Goal: Information Seeking & Learning: Learn about a topic

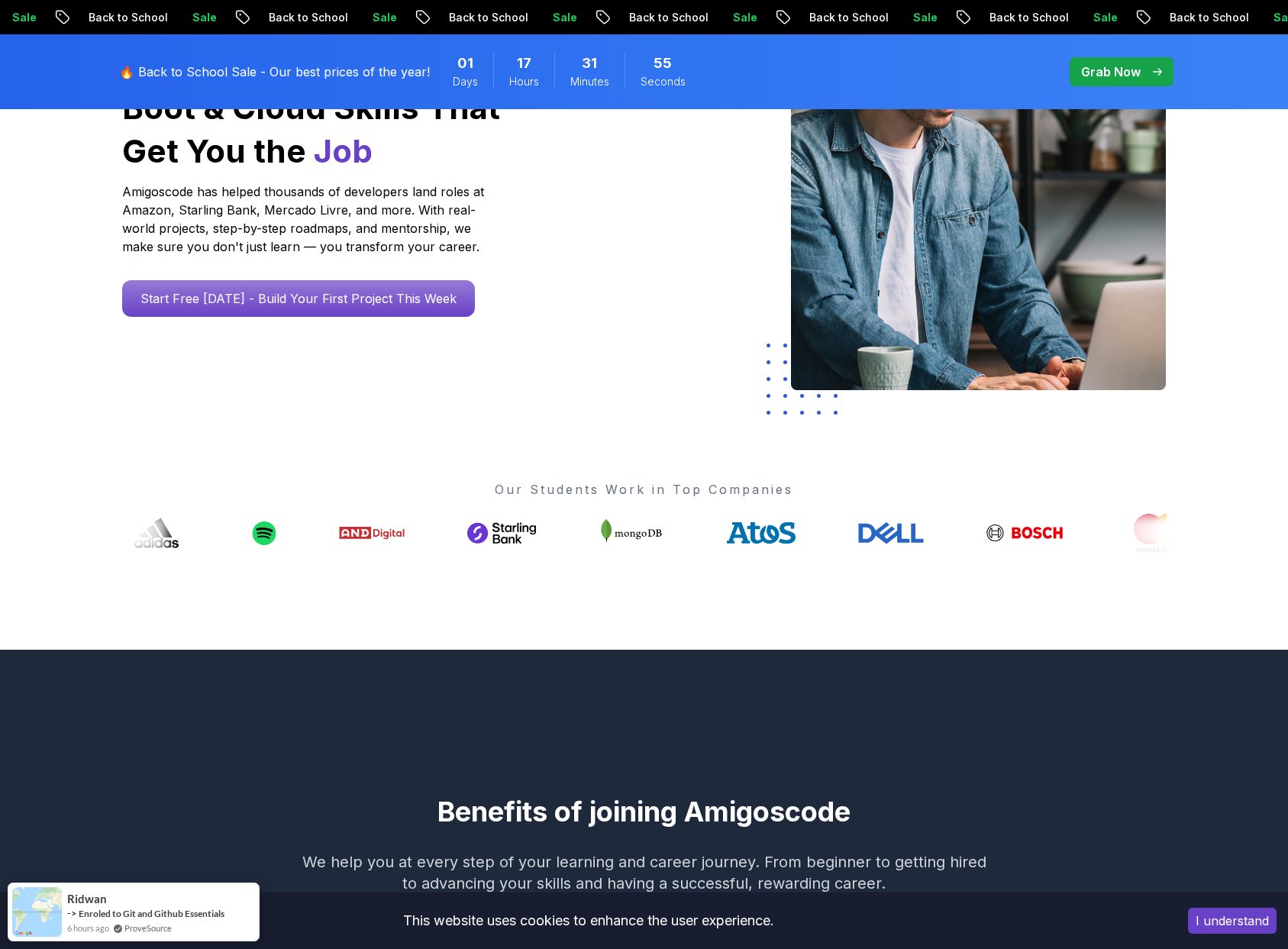
scroll to position [292, 0]
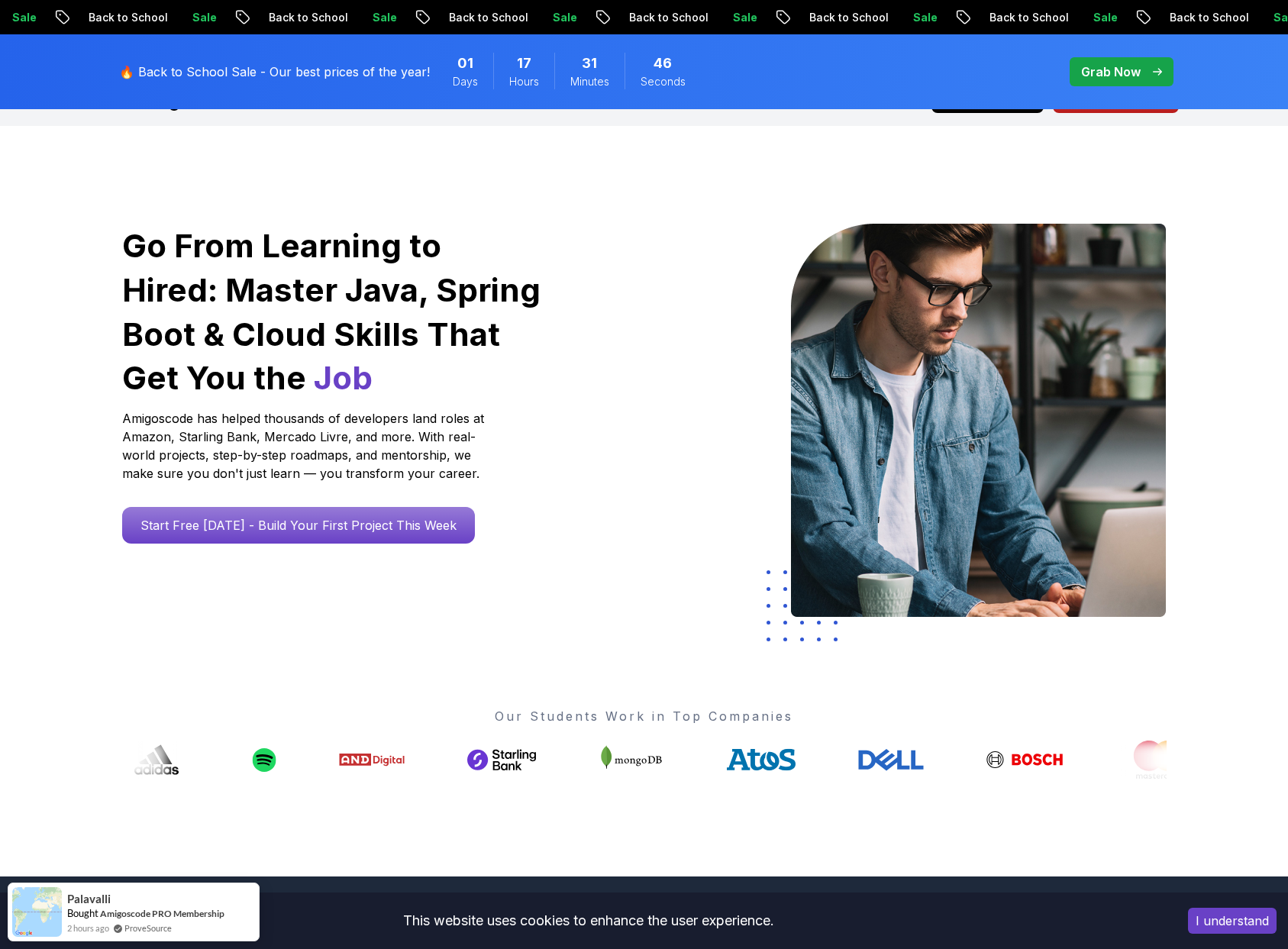
scroll to position [0, 0]
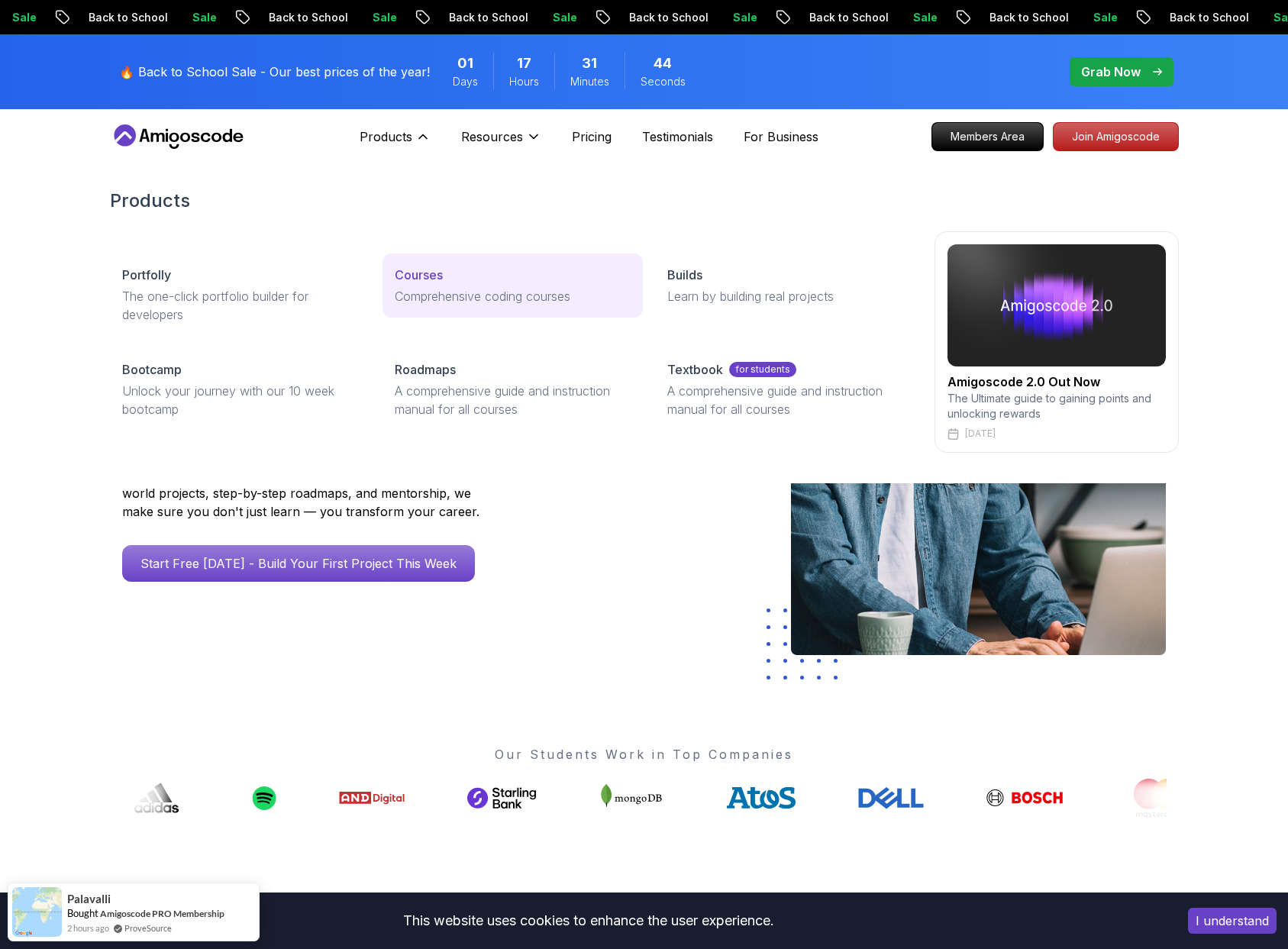
click at [419, 275] on p "Courses" at bounding box center [419, 275] width 48 height 19
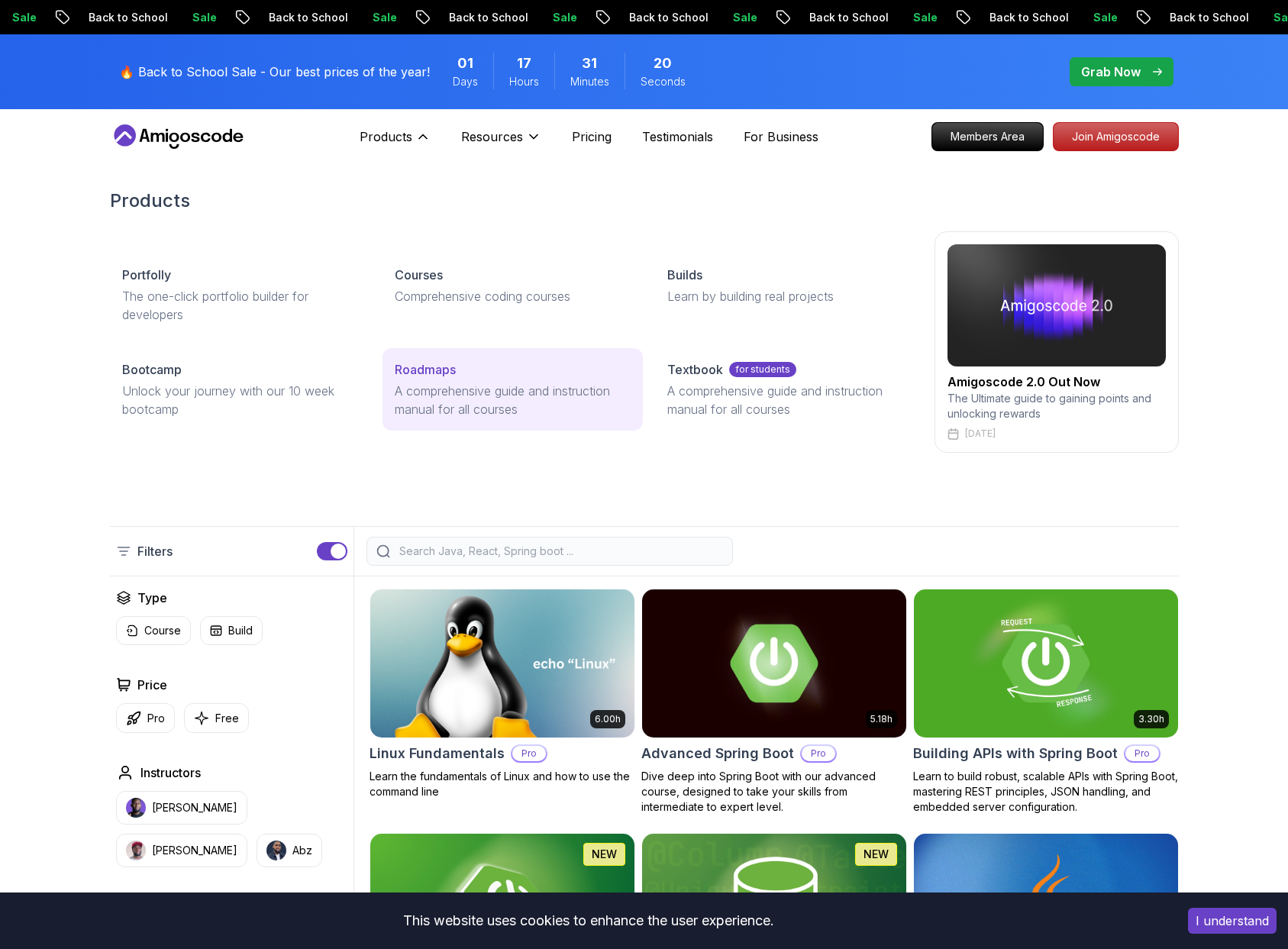
click at [542, 395] on p "A comprehensive guide and instruction manual for all courses" at bounding box center [513, 400] width 236 height 36
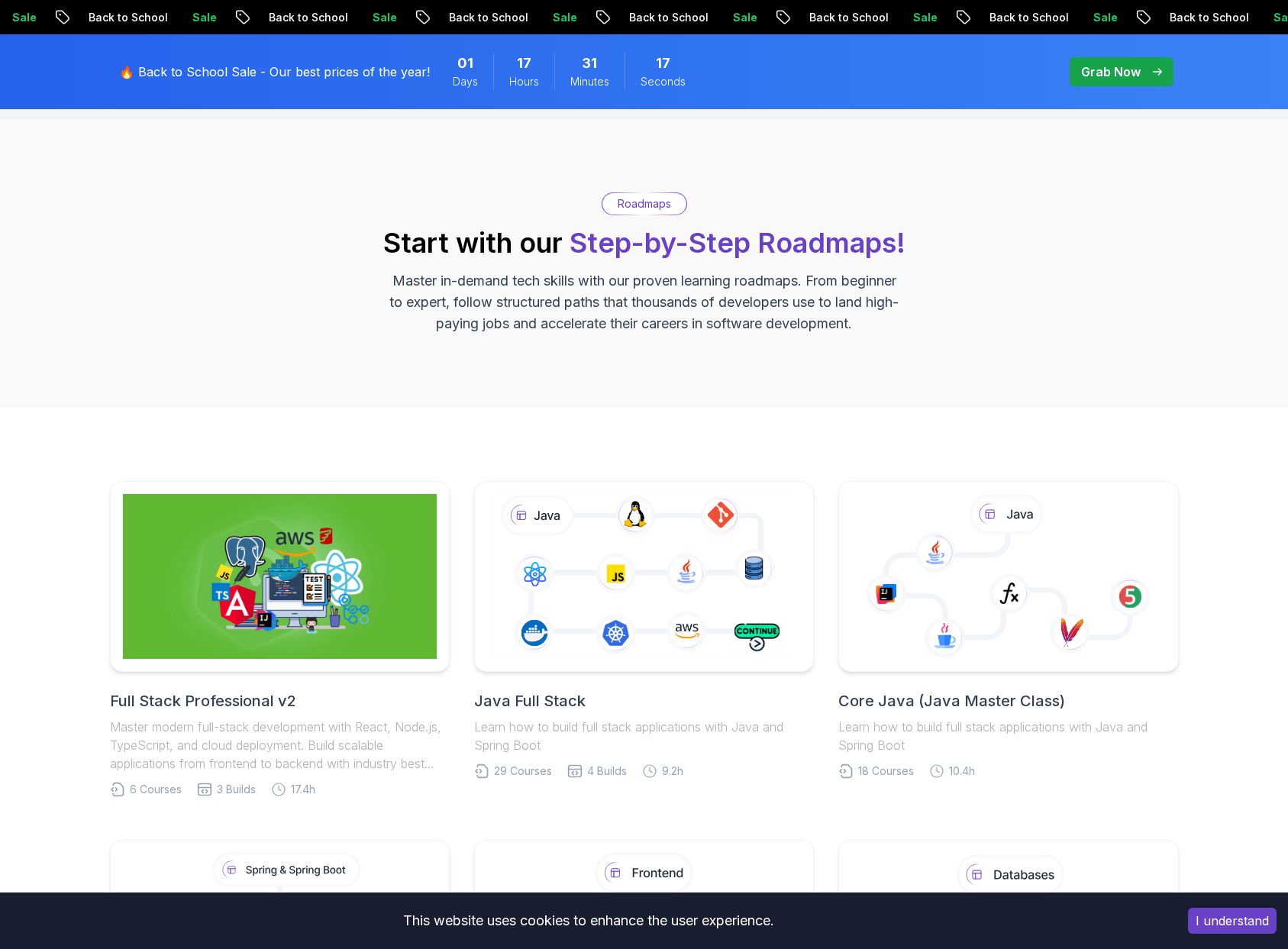
scroll to position [289, 0]
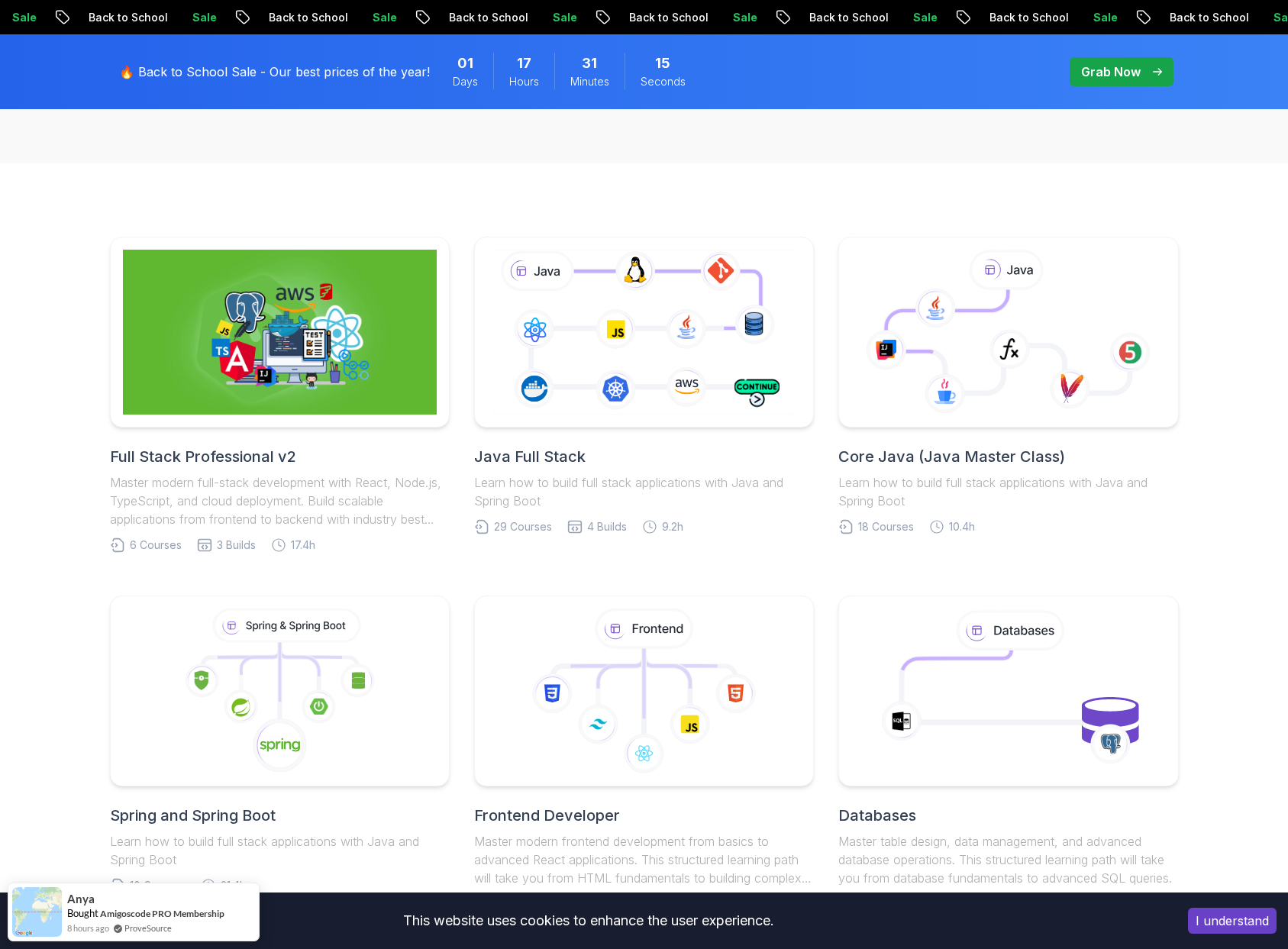
click at [269, 457] on h2 "Full Stack Professional v2" at bounding box center [280, 457] width 340 height 22
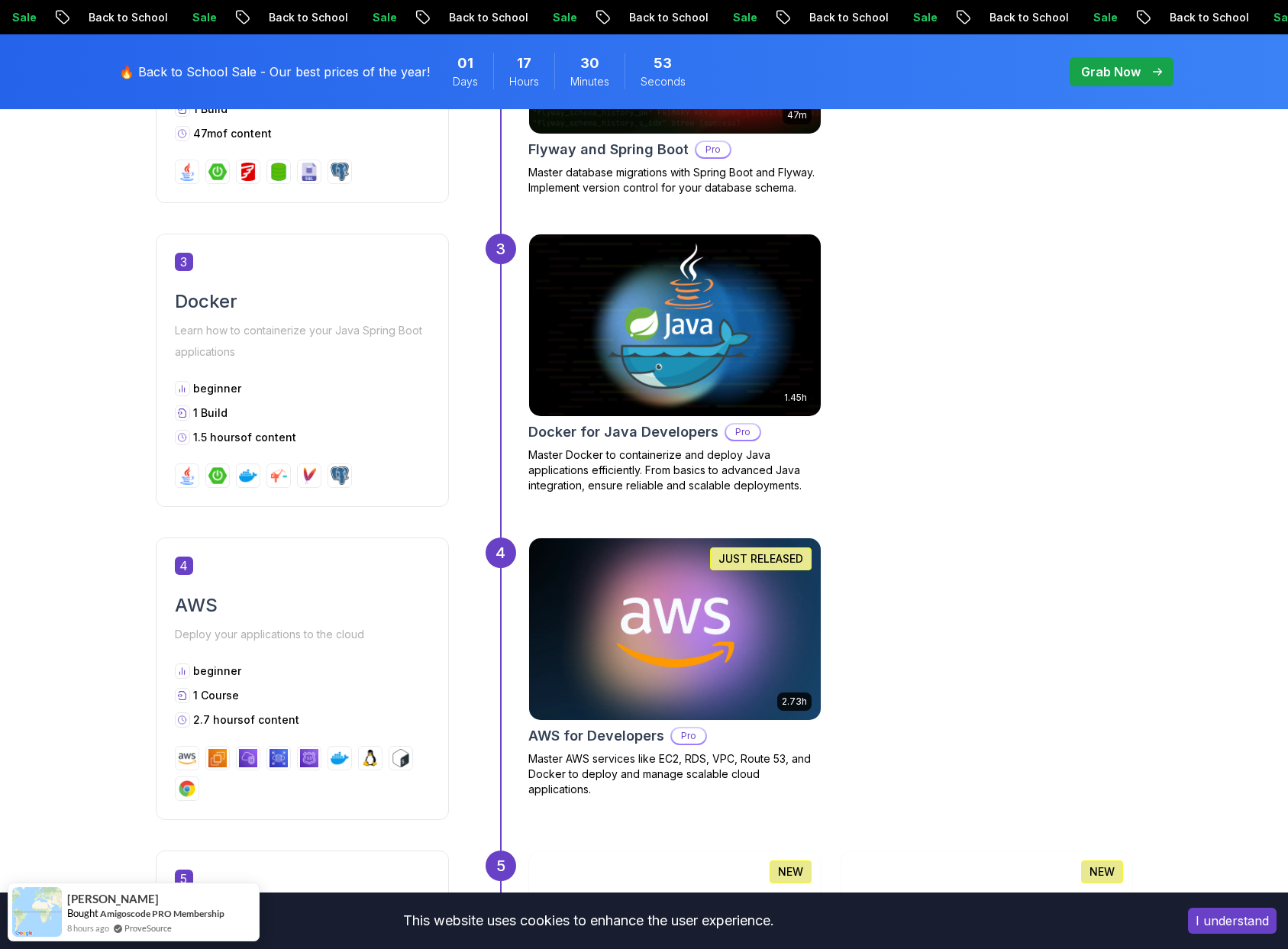
scroll to position [1365, 0]
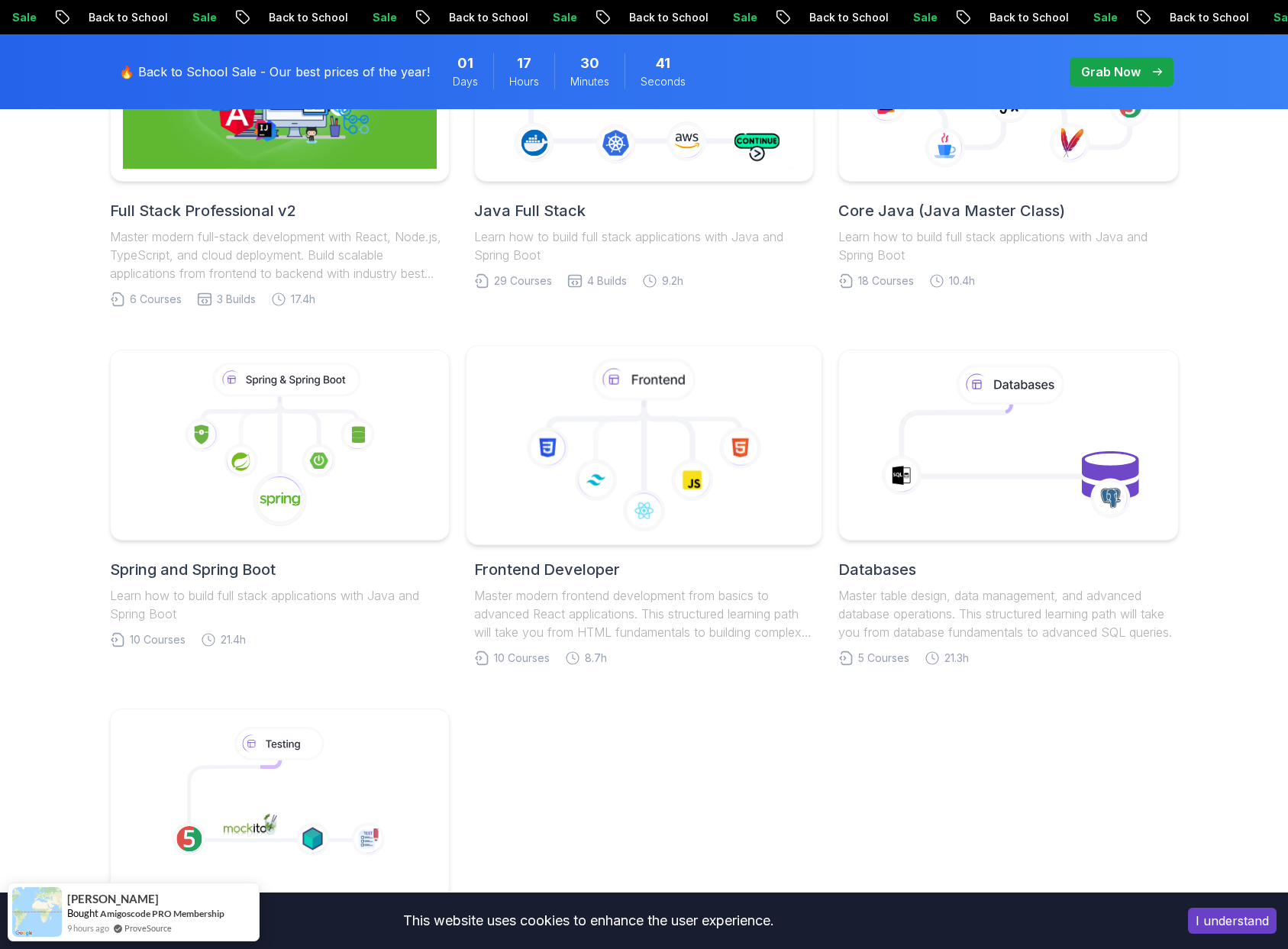
scroll to position [535, 0]
click at [702, 468] on icon at bounding box center [692, 480] width 43 height 43
